Goal: Navigation & Orientation: Find specific page/section

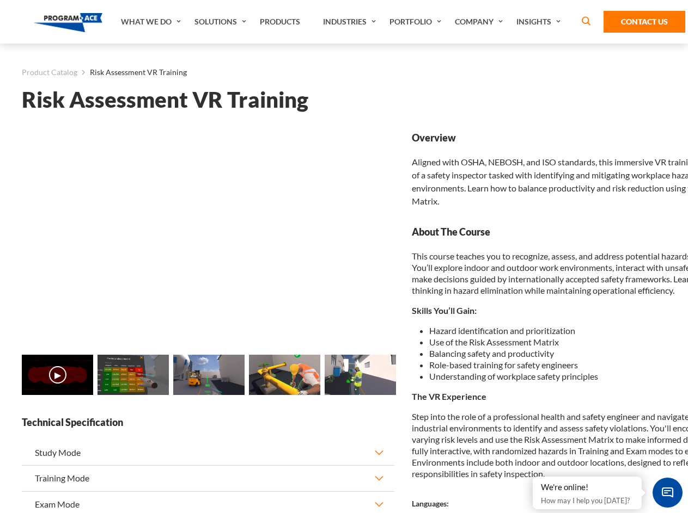
click at [222, 22] on link "Solutions" at bounding box center [221, 22] width 65 height 44
click at [0, 0] on div "AI & Computer Vision Solutions Computer Vision Quality Control AI tools for fas…" at bounding box center [0, 0] width 0 height 0
click at [0, 0] on div "AI & Computer Vision Solutions Virtual Training Solutions Virtual Tour Solution…" at bounding box center [0, 0] width 0 height 0
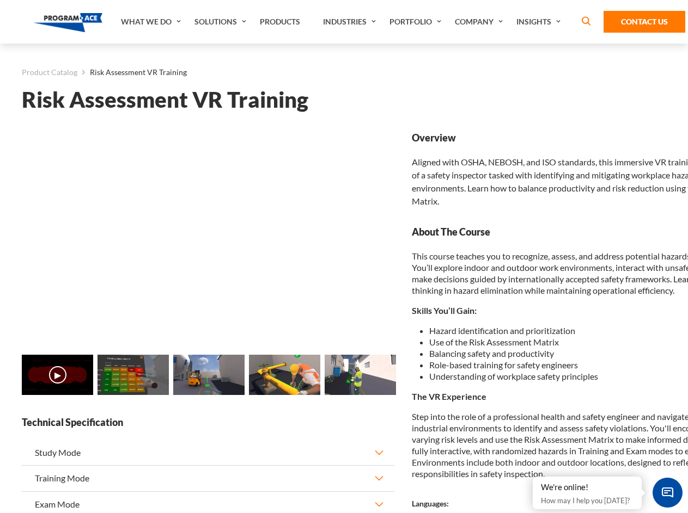
click at [0, 0] on div "AI & Computer Vision Solutions Virtual Training Solutions Virtual Tour Solution…" at bounding box center [0, 0] width 0 height 0
click at [0, 0] on div "AI & Computer Vision Solutions Computer Vision Quality Control AI tools for fas…" at bounding box center [0, 0] width 0 height 0
